Goal: Task Accomplishment & Management: Use online tool/utility

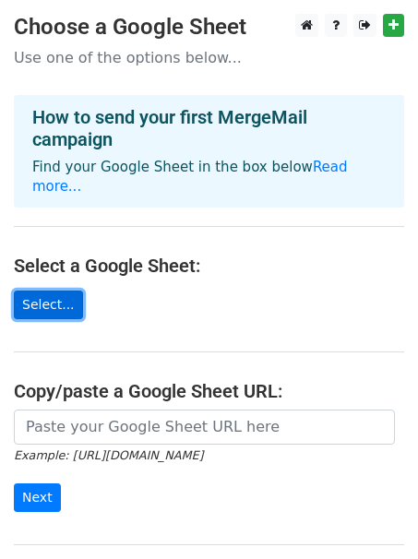
click at [63, 291] on link "Select..." at bounding box center [48, 305] width 69 height 29
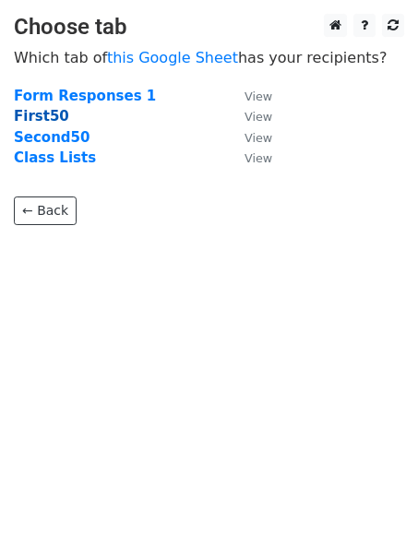
click at [46, 118] on strong "First50" at bounding box center [41, 116] width 55 height 17
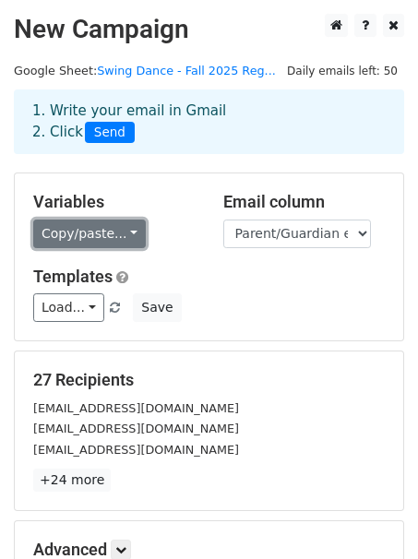
click at [105, 234] on link "Copy/paste..." at bounding box center [89, 234] width 113 height 29
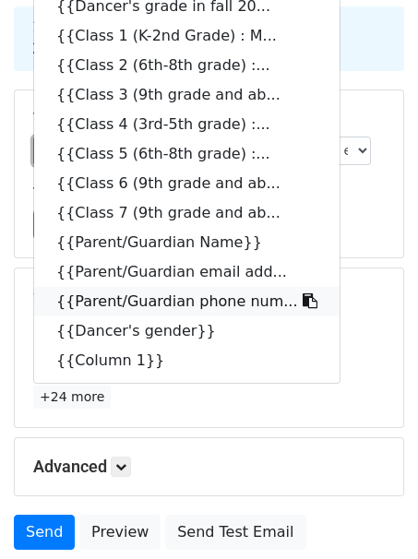
scroll to position [77, 0]
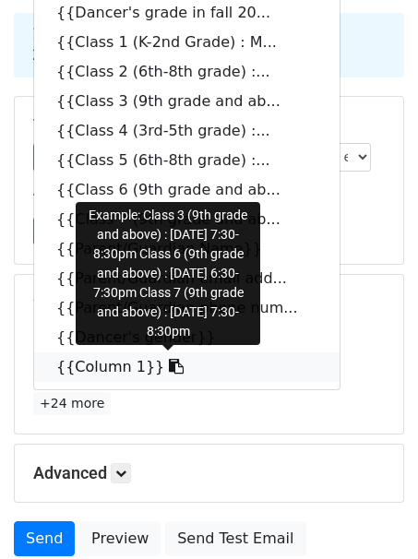
click at [114, 373] on link "{{Column 1}}" at bounding box center [187, 368] width 306 height 30
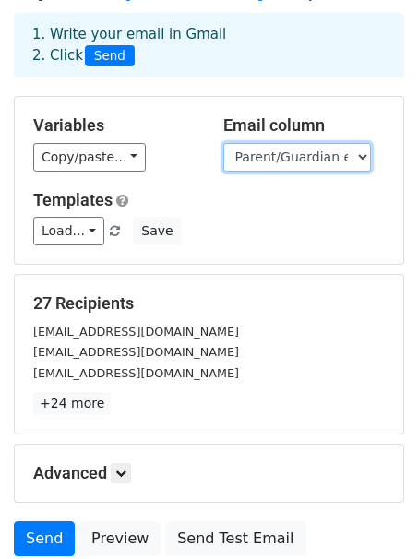
click at [284, 165] on select "Timestamp Dancer's Name (one form per dancer) Dancer's grade in fall 2025 (incl…" at bounding box center [297, 157] width 148 height 29
click at [190, 143] on div "Copy/paste... {{Timestamp}} {{Dancer's Name (one form p... {{Dancer's grade in …" at bounding box center [114, 157] width 162 height 29
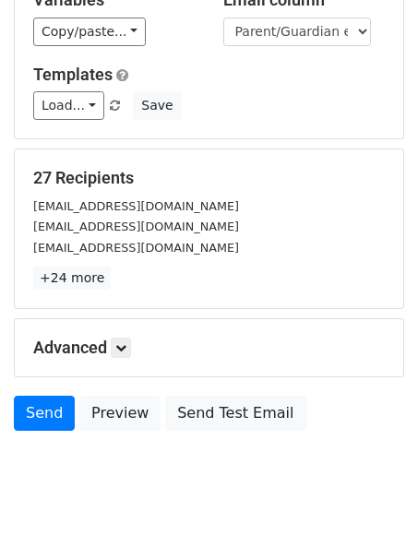
scroll to position [226, 0]
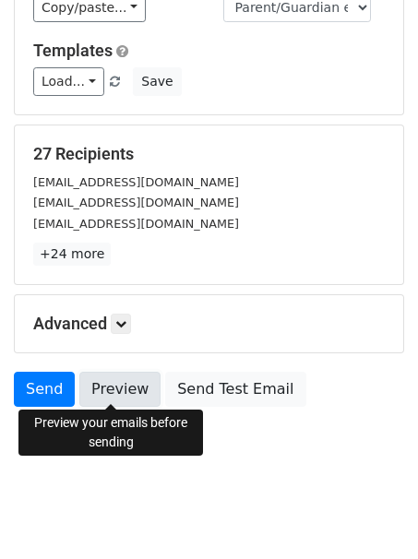
click at [105, 390] on link "Preview" at bounding box center [119, 389] width 81 height 35
click at [122, 391] on link "Preview" at bounding box center [119, 389] width 81 height 35
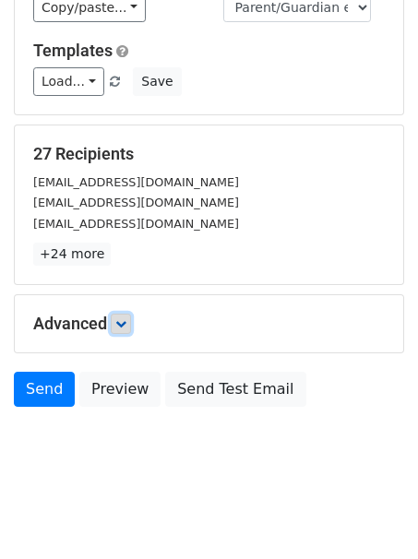
click at [123, 325] on icon at bounding box center [120, 324] width 11 height 11
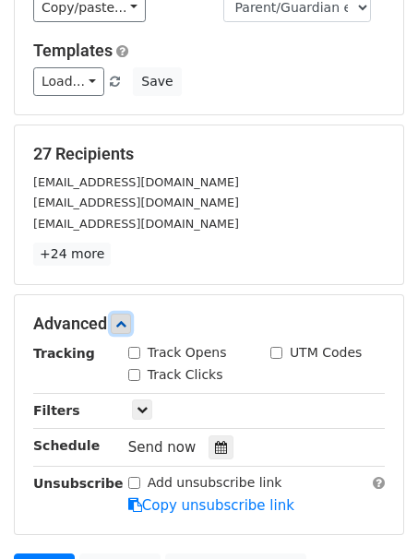
click at [122, 320] on icon at bounding box center [120, 324] width 11 height 11
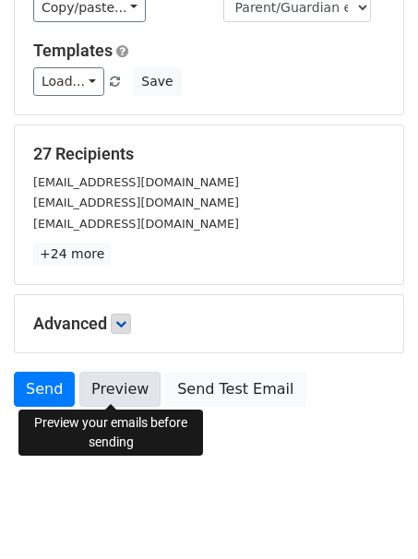
click at [112, 385] on link "Preview" at bounding box center [119, 389] width 81 height 35
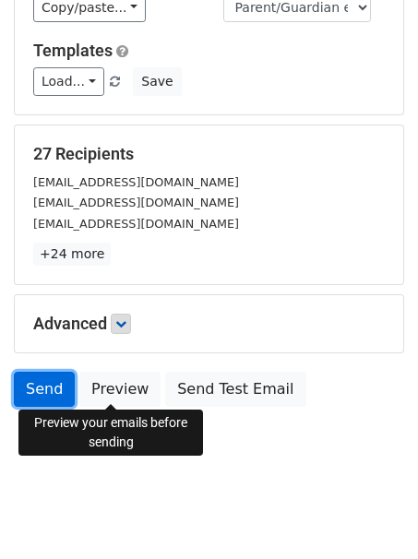
click at [44, 390] on link "Send" at bounding box center [44, 389] width 61 height 35
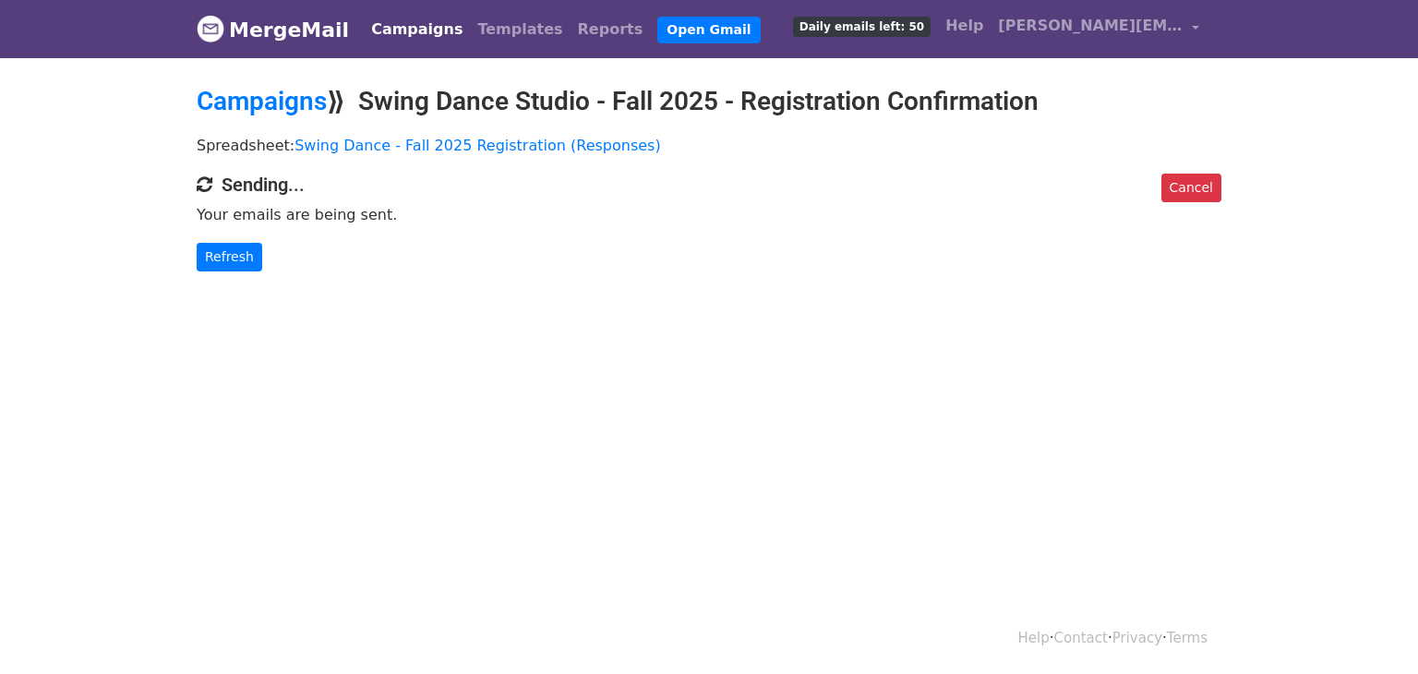
click at [265, 320] on body "MergeMail Campaigns Templates Reports Open Gmail Daily emails left: 50 Help kim…" at bounding box center [709, 172] width 1418 height 345
click at [243, 253] on link "Refresh" at bounding box center [230, 257] width 66 height 29
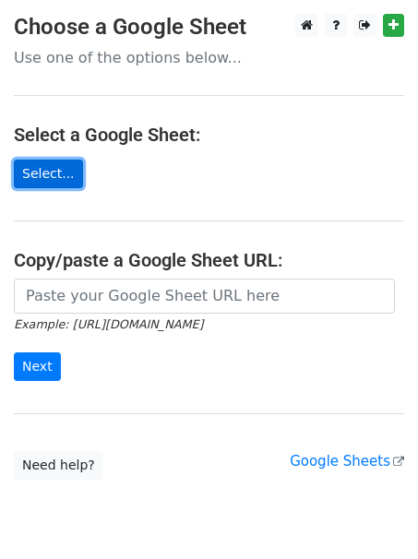
click at [53, 165] on link "Select..." at bounding box center [48, 174] width 69 height 29
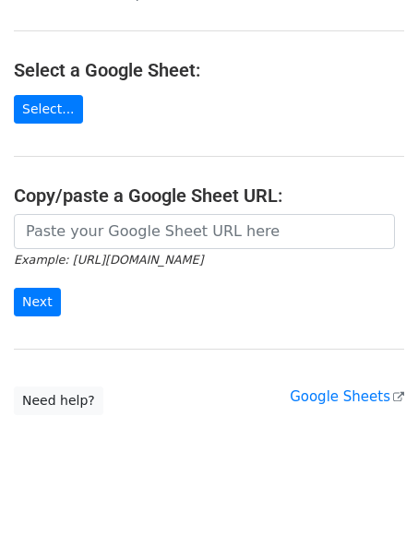
scroll to position [65, 0]
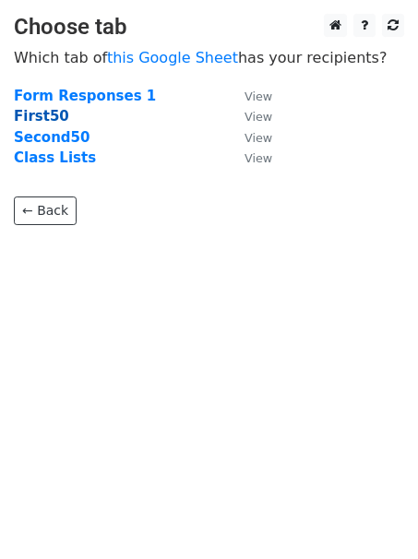
click at [42, 115] on strong "First50" at bounding box center [41, 116] width 55 height 17
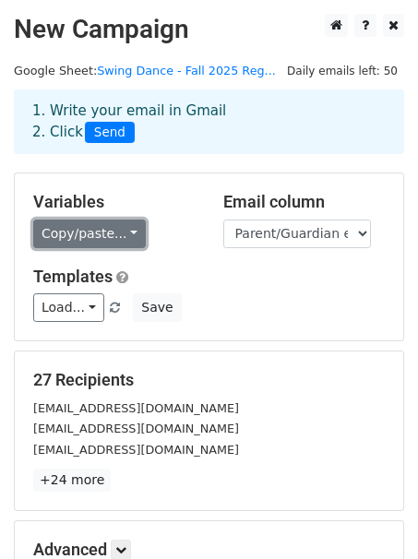
click at [103, 230] on link "Copy/paste..." at bounding box center [89, 234] width 113 height 29
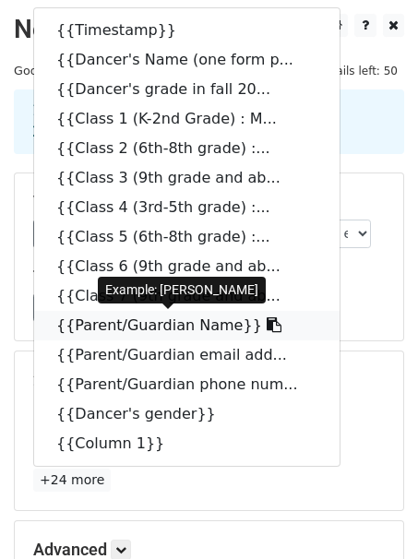
click at [145, 331] on link "{{Parent/Guardian Name}}" at bounding box center [187, 326] width 306 height 30
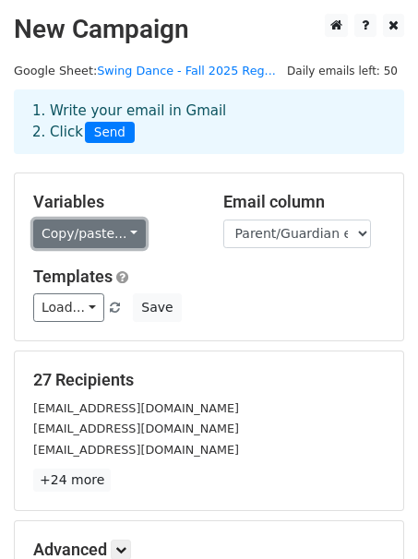
click at [102, 231] on link "Copy/paste..." at bounding box center [89, 234] width 113 height 29
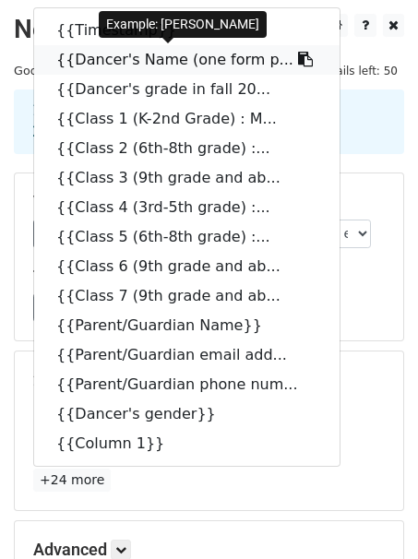
click at [162, 66] on link "{{Dancer's Name (one form p..." at bounding box center [187, 60] width 306 height 30
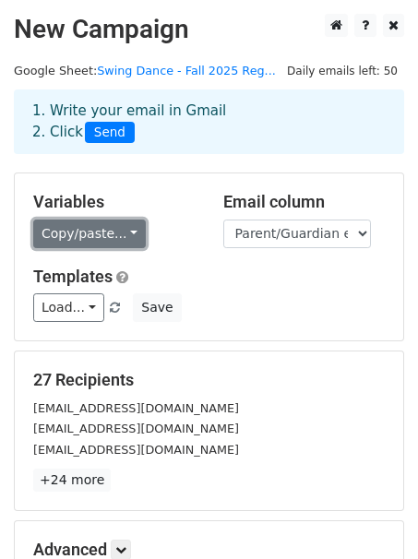
click at [104, 231] on link "Copy/paste..." at bounding box center [89, 234] width 113 height 29
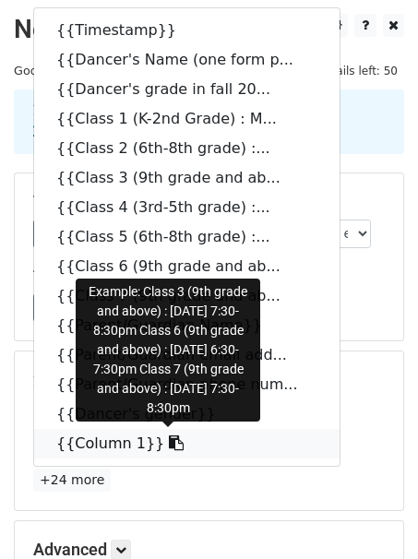
click at [91, 440] on link "{{Column 1}}" at bounding box center [187, 444] width 306 height 30
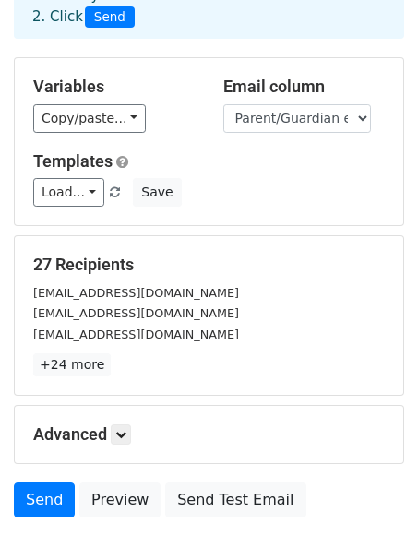
scroll to position [148, 0]
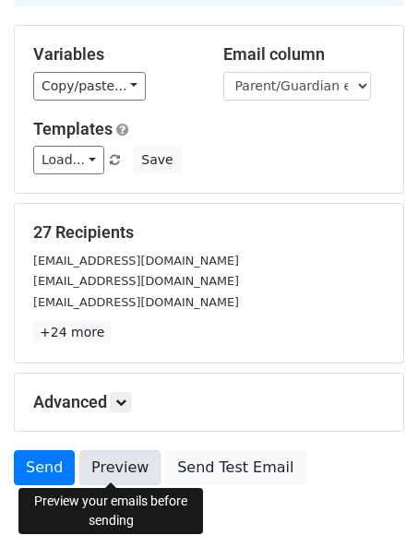
click at [127, 462] on link "Preview" at bounding box center [119, 468] width 81 height 35
click at [121, 463] on link "Preview" at bounding box center [119, 468] width 81 height 35
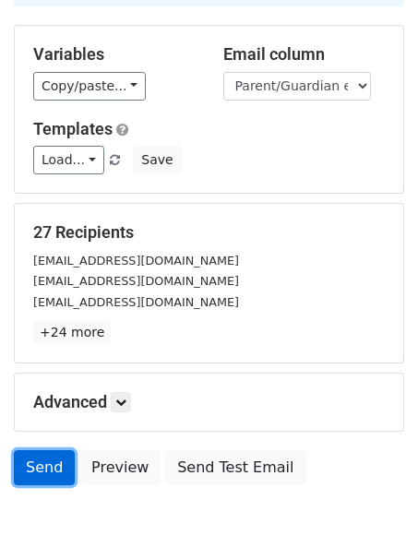
click at [52, 460] on link "Send" at bounding box center [44, 468] width 61 height 35
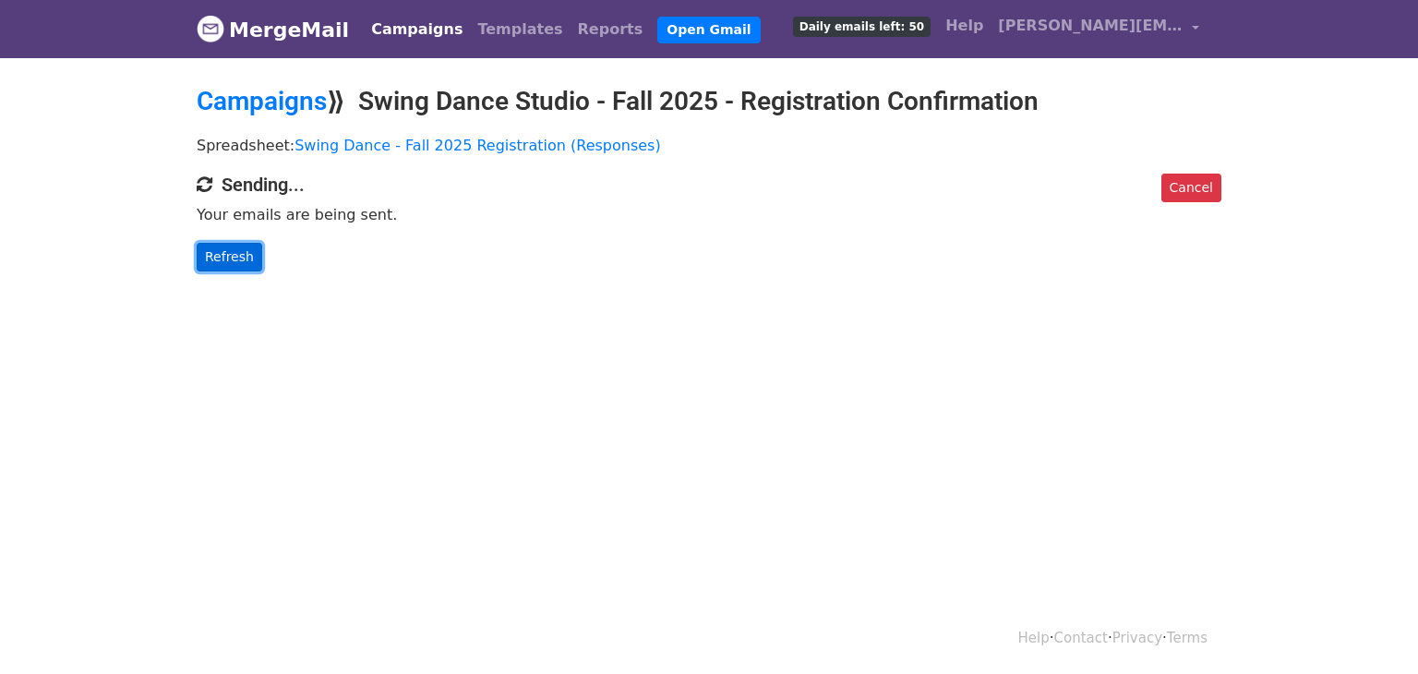
click at [236, 260] on link "Refresh" at bounding box center [230, 257] width 66 height 29
click at [246, 252] on link "Refresh" at bounding box center [230, 257] width 66 height 29
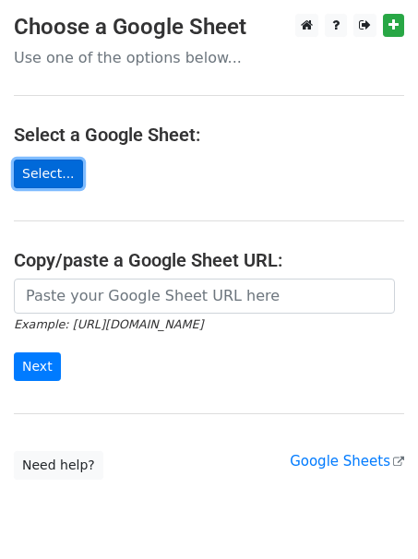
click at [56, 178] on link "Select..." at bounding box center [48, 174] width 69 height 29
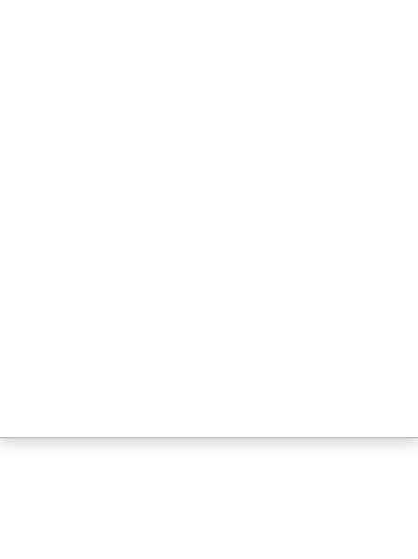
scroll to position [65, 0]
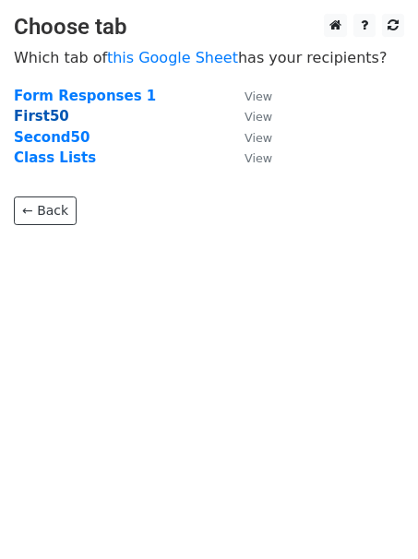
click at [32, 120] on strong "First50" at bounding box center [41, 116] width 55 height 17
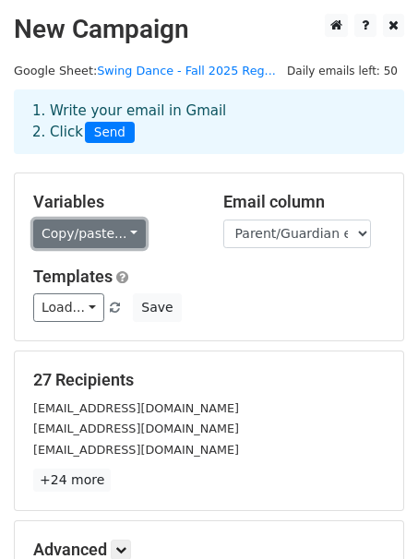
click at [102, 241] on link "Copy/paste..." at bounding box center [89, 234] width 113 height 29
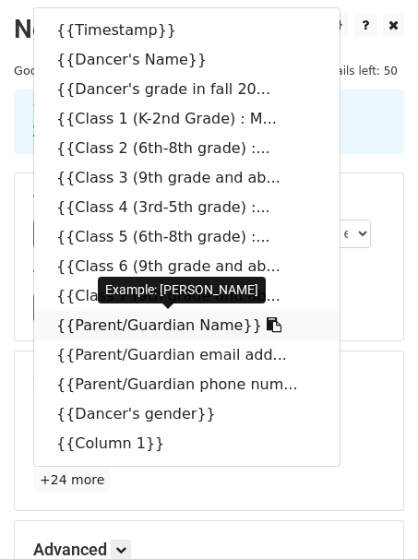
click at [130, 324] on link "{{Parent/Guardian Name}}" at bounding box center [187, 326] width 306 height 30
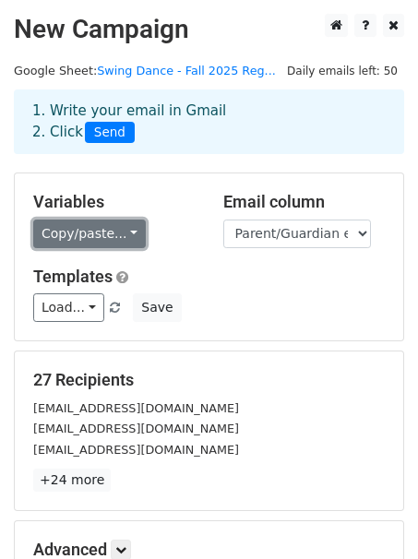
click at [110, 244] on link "Copy/paste..." at bounding box center [89, 234] width 113 height 29
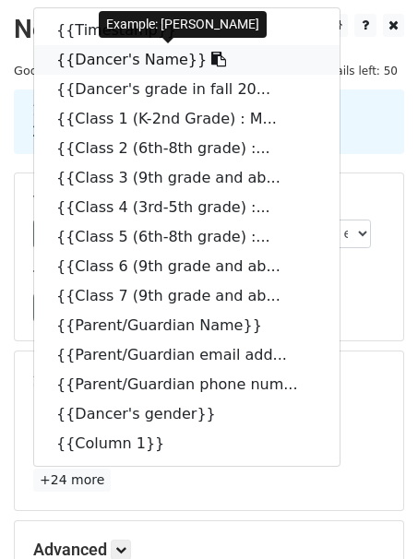
click at [145, 65] on link "{{Dancer's Name}}" at bounding box center [187, 60] width 306 height 30
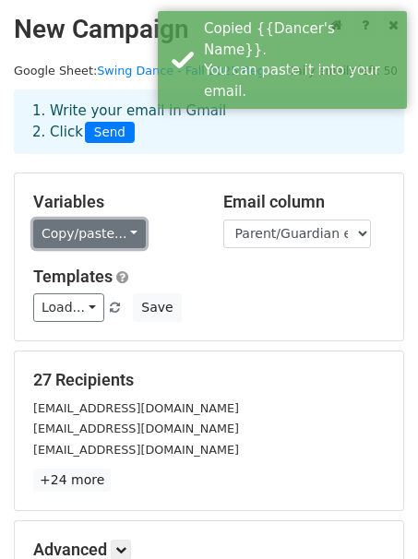
click at [89, 240] on link "Copy/paste..." at bounding box center [89, 234] width 113 height 29
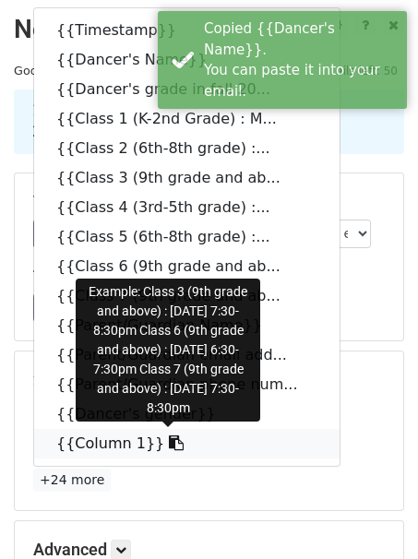
click at [130, 447] on link "{{Column 1}}" at bounding box center [187, 444] width 306 height 30
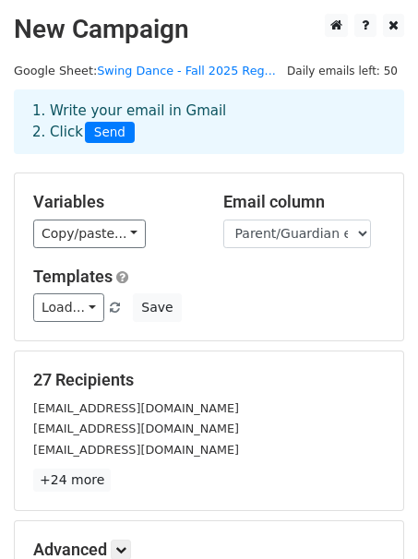
scroll to position [226, 0]
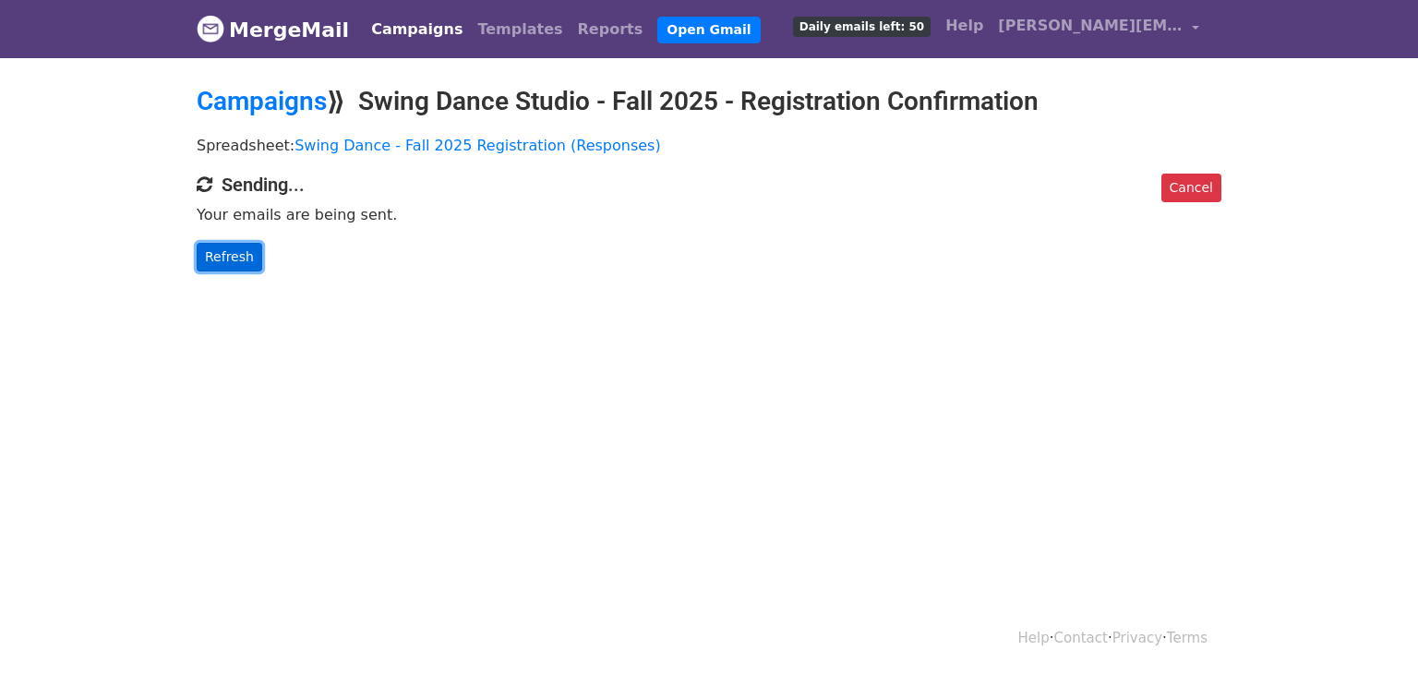
click at [215, 254] on link "Refresh" at bounding box center [230, 257] width 66 height 29
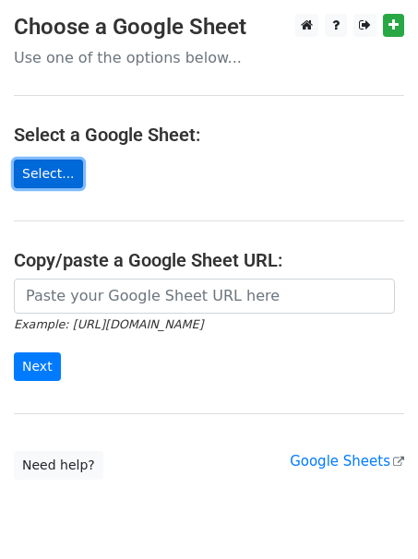
click at [70, 171] on link "Select..." at bounding box center [48, 174] width 69 height 29
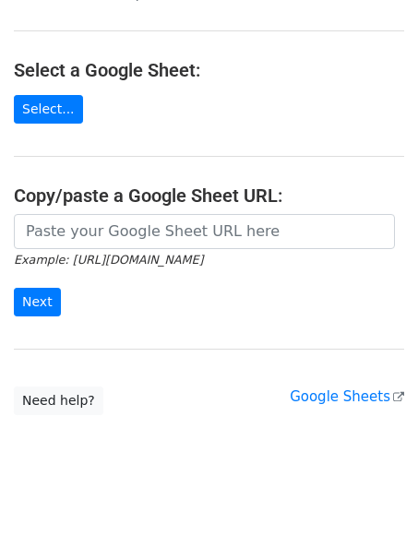
scroll to position [65, 0]
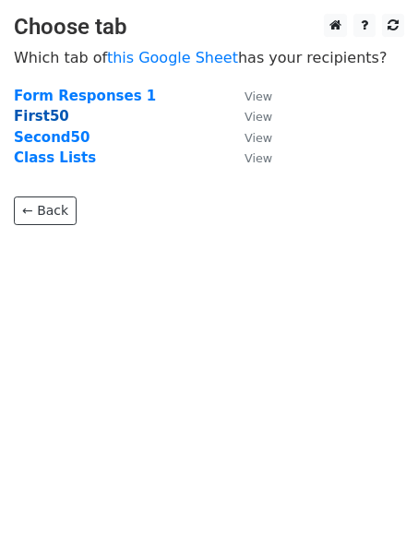
click at [37, 114] on strong "First50" at bounding box center [41, 116] width 55 height 17
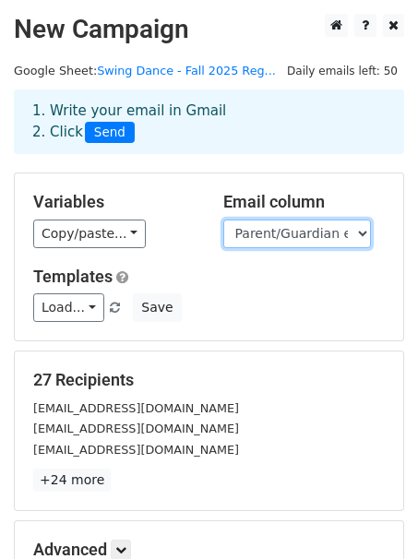
click at [271, 232] on select "Timestamp Dancer Name Dancer's grade in fall 2025 (including graduated seniors)…" at bounding box center [297, 234] width 148 height 29
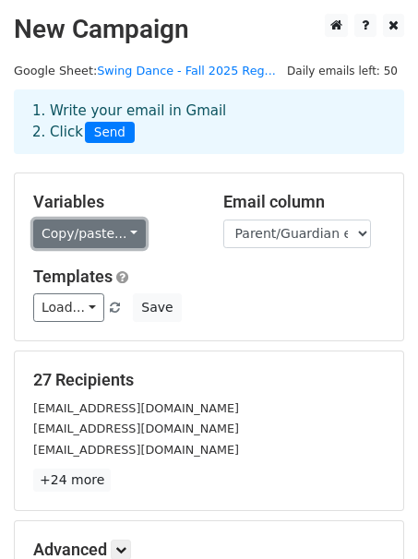
click at [110, 236] on link "Copy/paste..." at bounding box center [89, 234] width 113 height 29
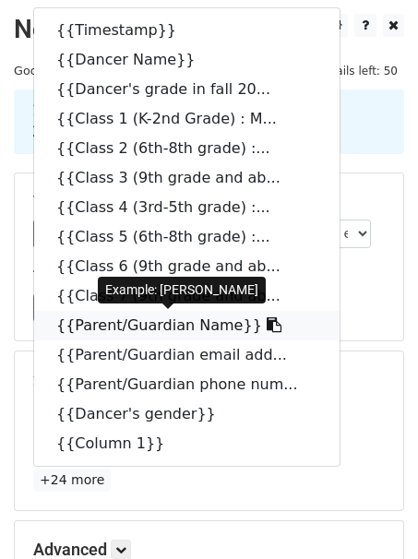
click at [131, 319] on link "{{Parent/Guardian Name}}" at bounding box center [187, 326] width 306 height 30
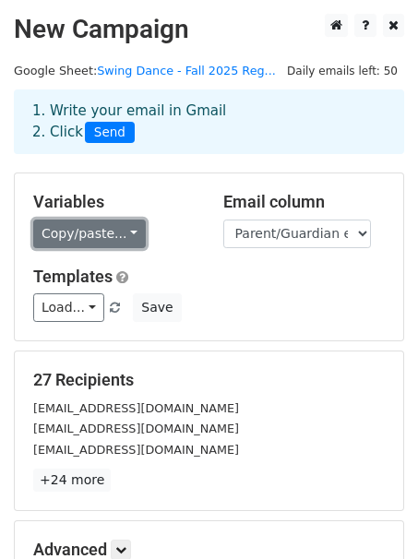
click at [94, 235] on link "Copy/paste..." at bounding box center [89, 234] width 113 height 29
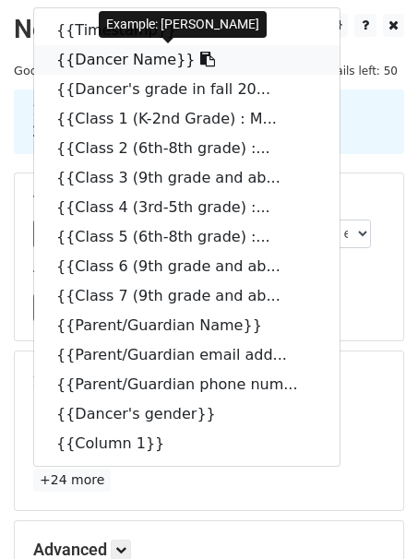
click at [126, 63] on link "{{Dancer Name}}" at bounding box center [187, 60] width 306 height 30
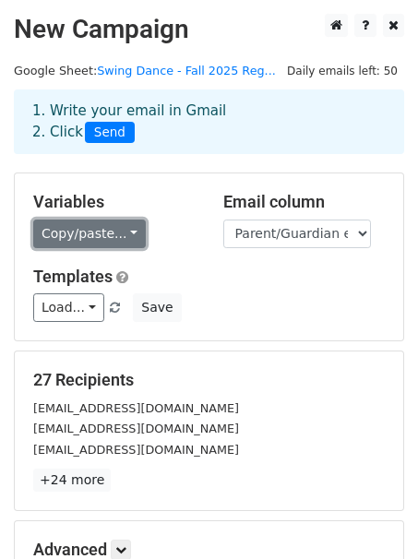
click at [90, 228] on link "Copy/paste..." at bounding box center [89, 234] width 113 height 29
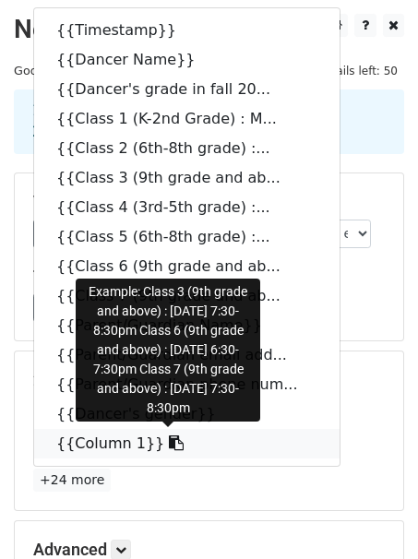
click at [101, 444] on link "{{Column 1}}" at bounding box center [187, 444] width 306 height 30
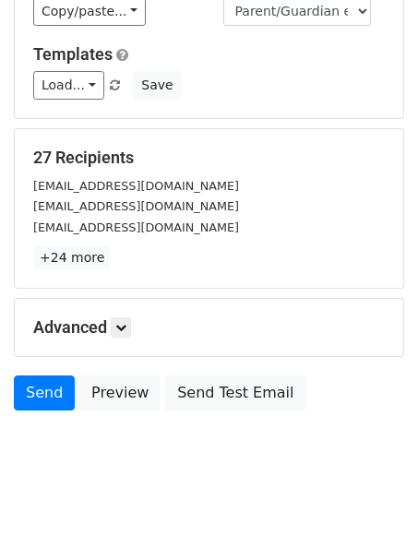
scroll to position [223, 0]
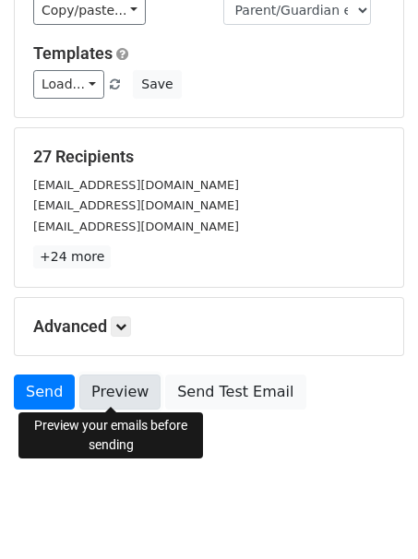
click at [131, 387] on link "Preview" at bounding box center [119, 392] width 81 height 35
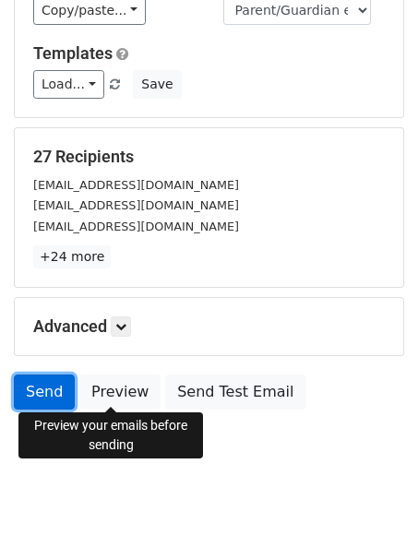
click at [50, 389] on link "Send" at bounding box center [44, 392] width 61 height 35
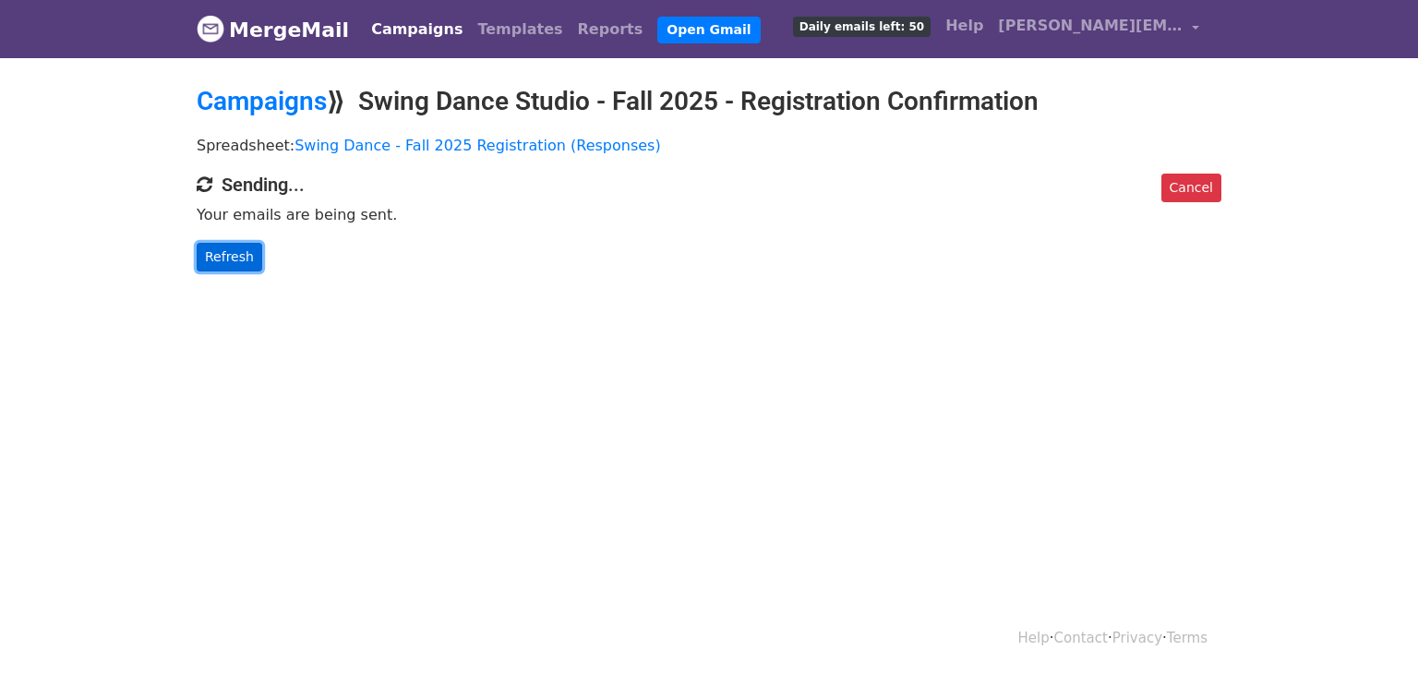
click at [240, 258] on link "Refresh" at bounding box center [230, 257] width 66 height 29
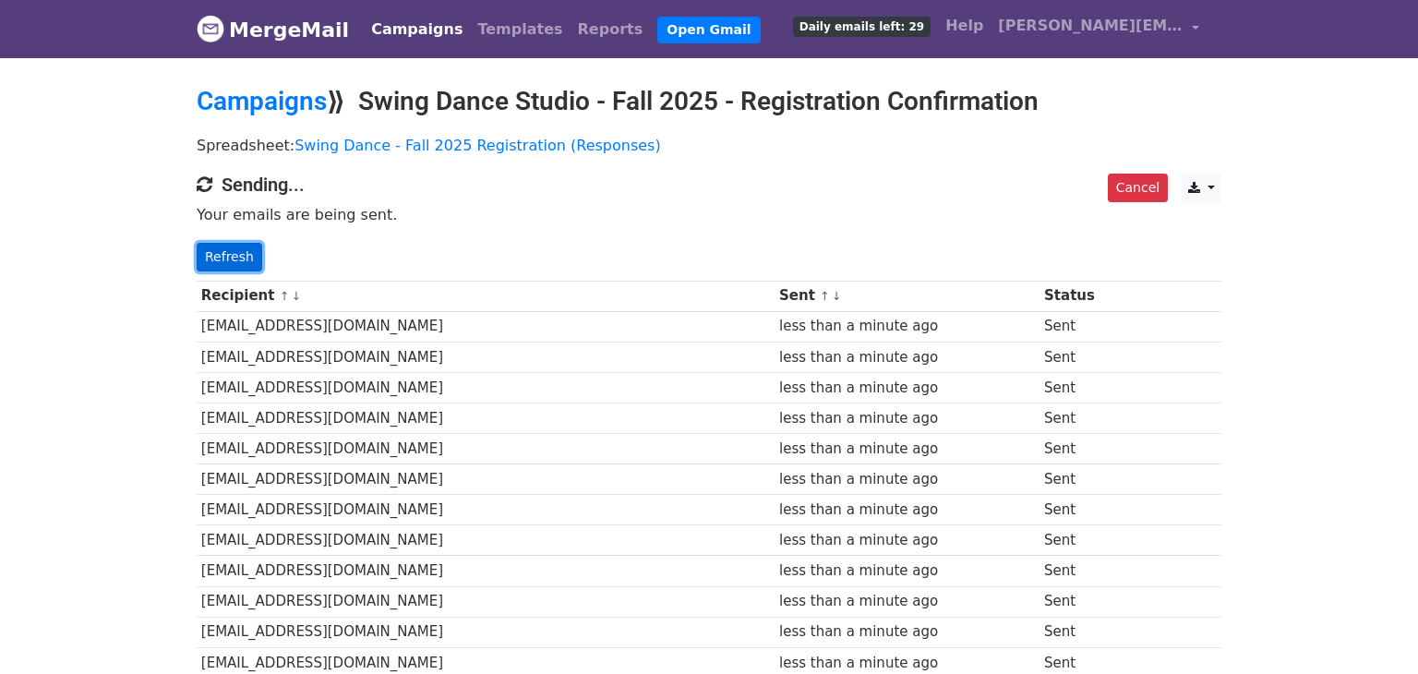
click at [242, 253] on link "Refresh" at bounding box center [230, 257] width 66 height 29
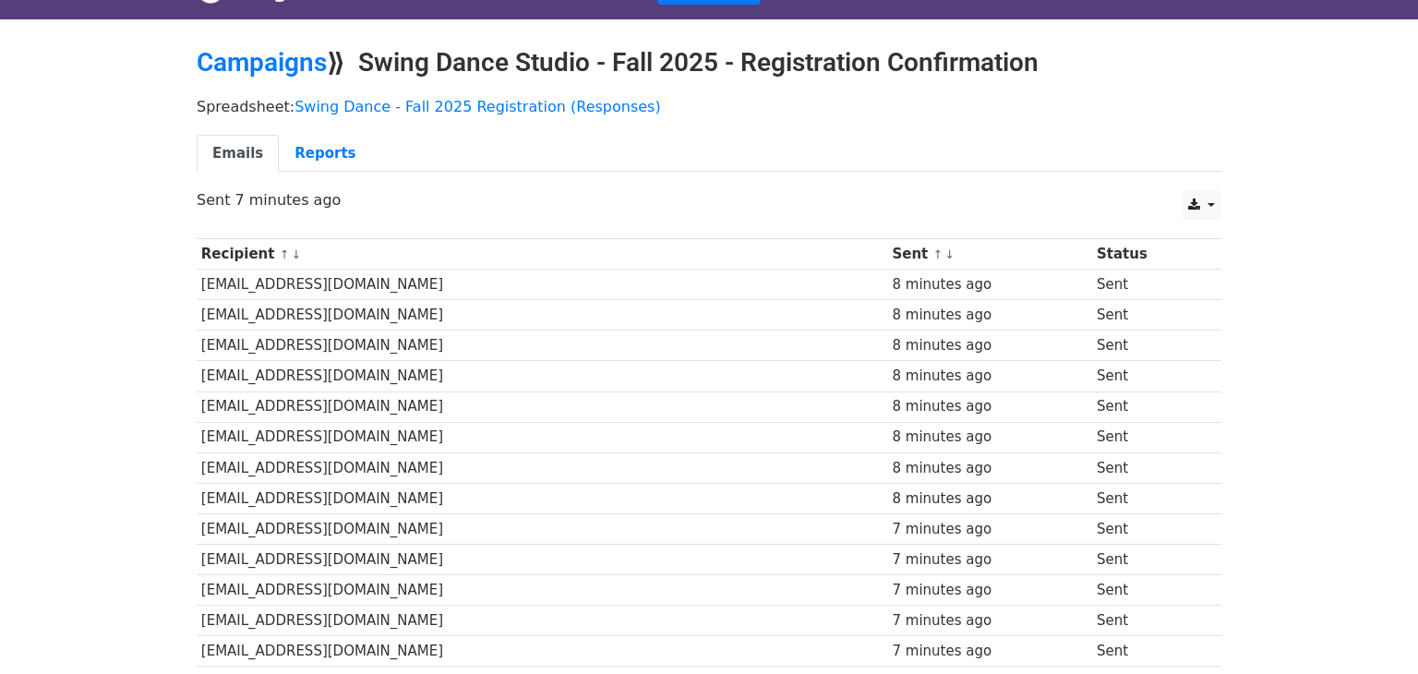
scroll to position [37, 0]
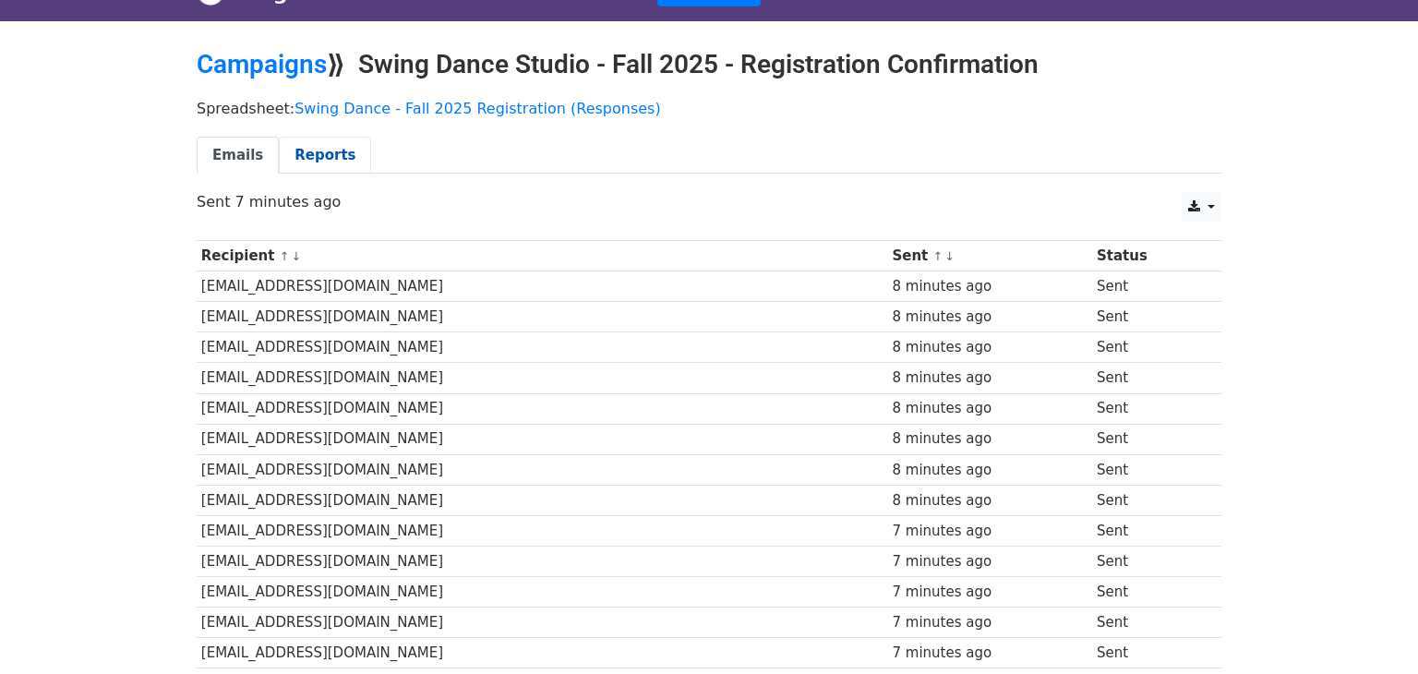
click at [319, 161] on link "Reports" at bounding box center [325, 156] width 92 height 38
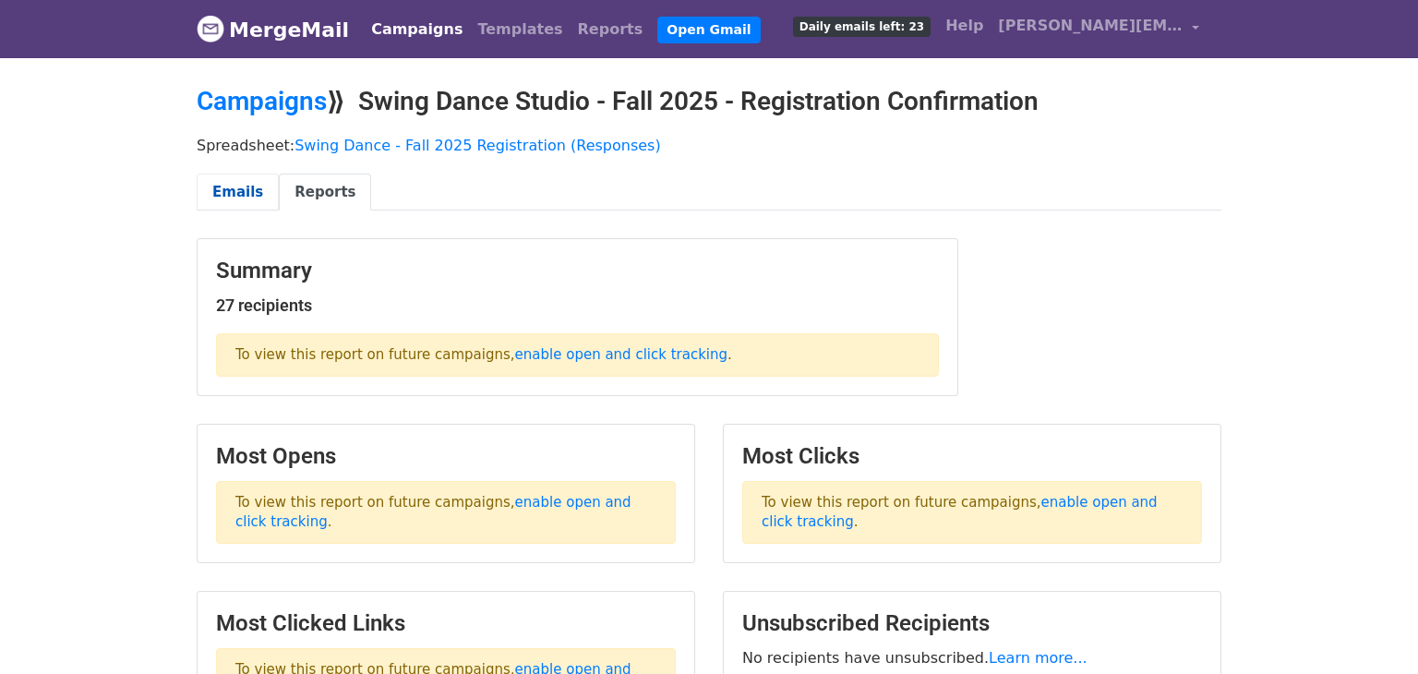
click at [229, 183] on link "Emails" at bounding box center [238, 193] width 82 height 38
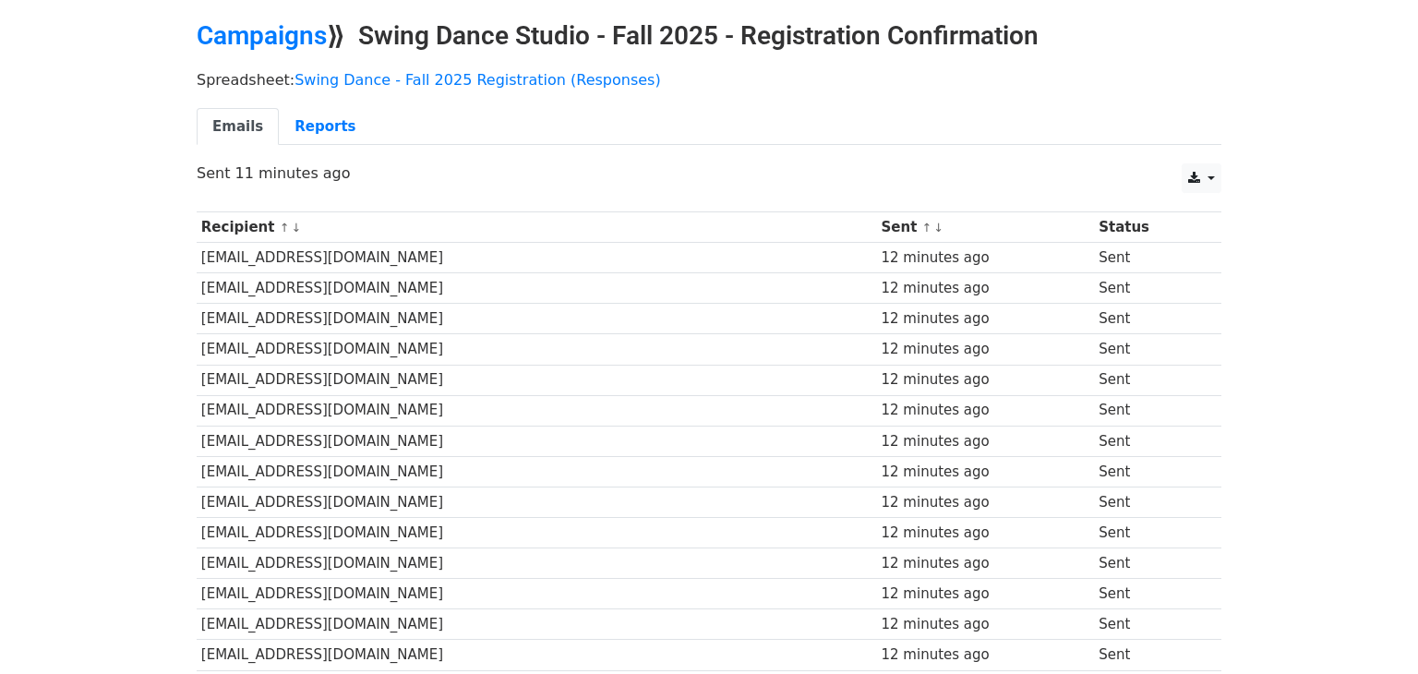
scroll to position [71, 0]
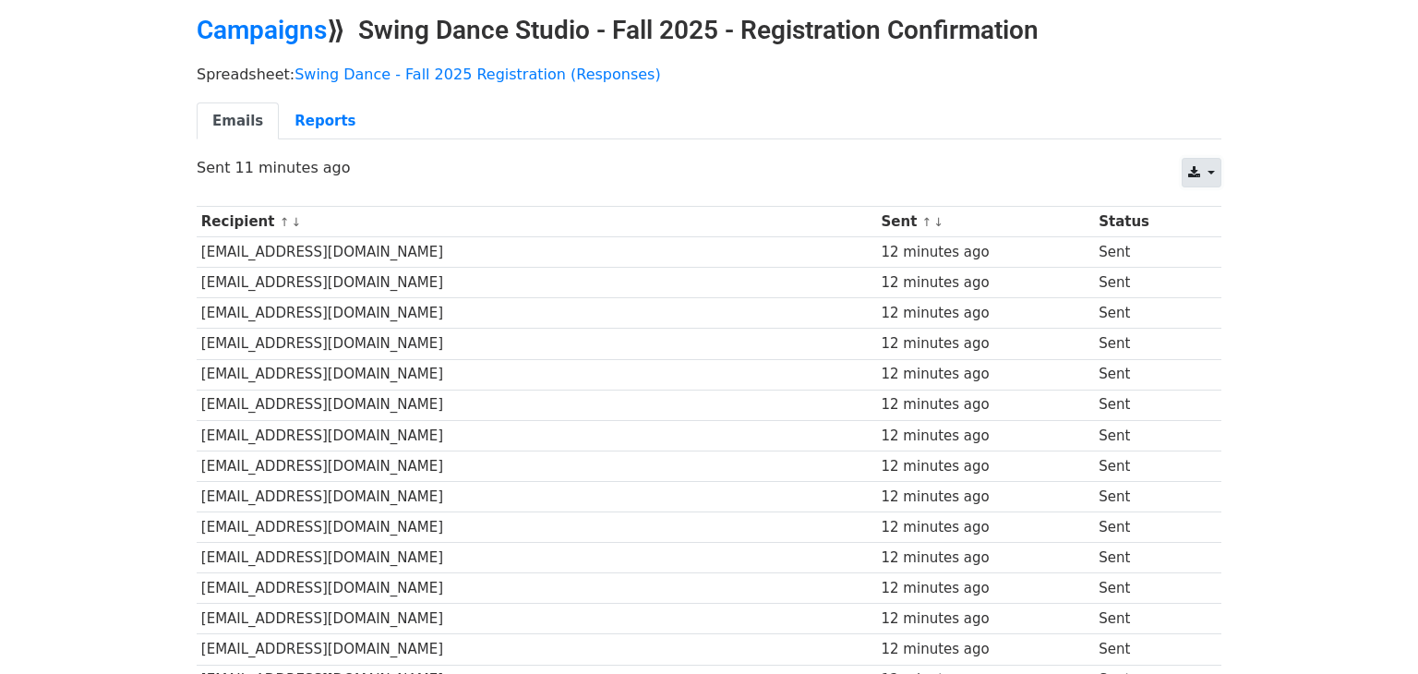
click at [1199, 170] on icon at bounding box center [1194, 172] width 12 height 13
click at [1222, 243] on link "Excel" at bounding box center [1224, 242] width 83 height 30
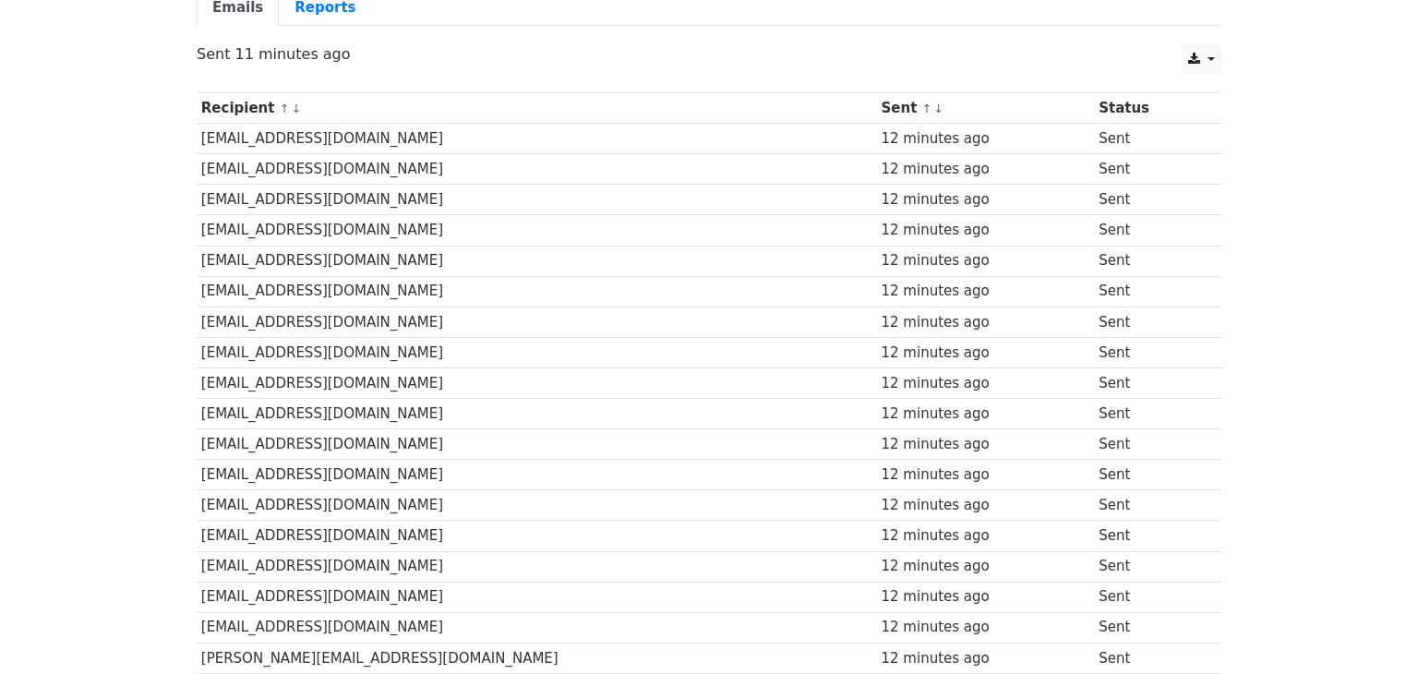
scroll to position [0, 0]
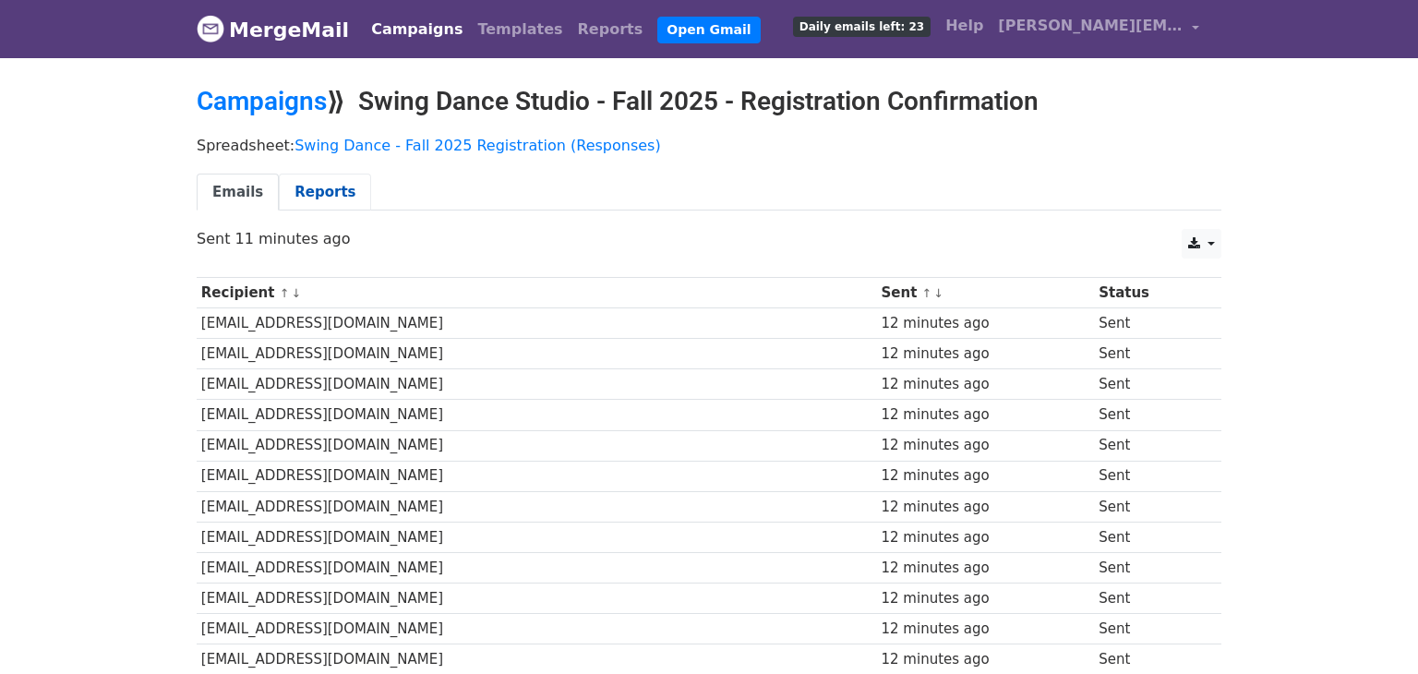
click at [313, 198] on link "Reports" at bounding box center [325, 193] width 92 height 38
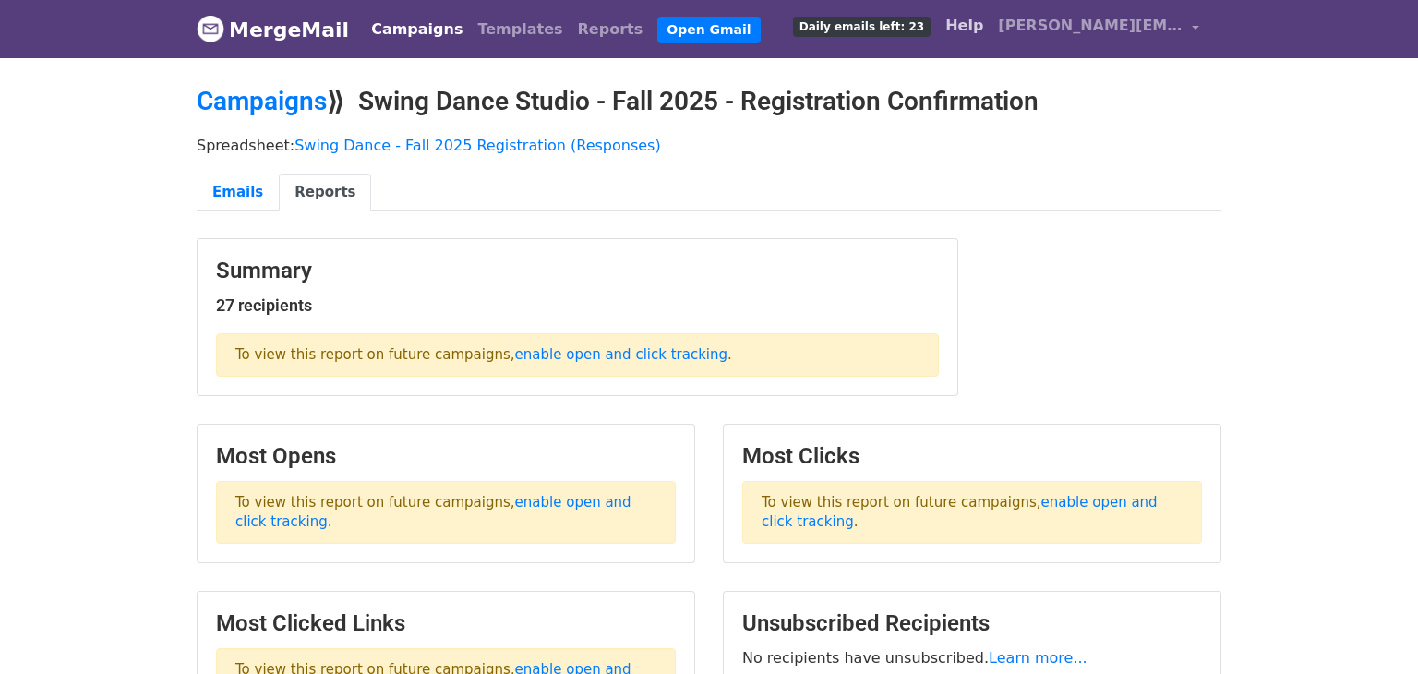
click at [964, 29] on link "Help" at bounding box center [964, 25] width 53 height 37
click at [242, 189] on link "Emails" at bounding box center [238, 193] width 82 height 38
